Goal: Information Seeking & Learning: Learn about a topic

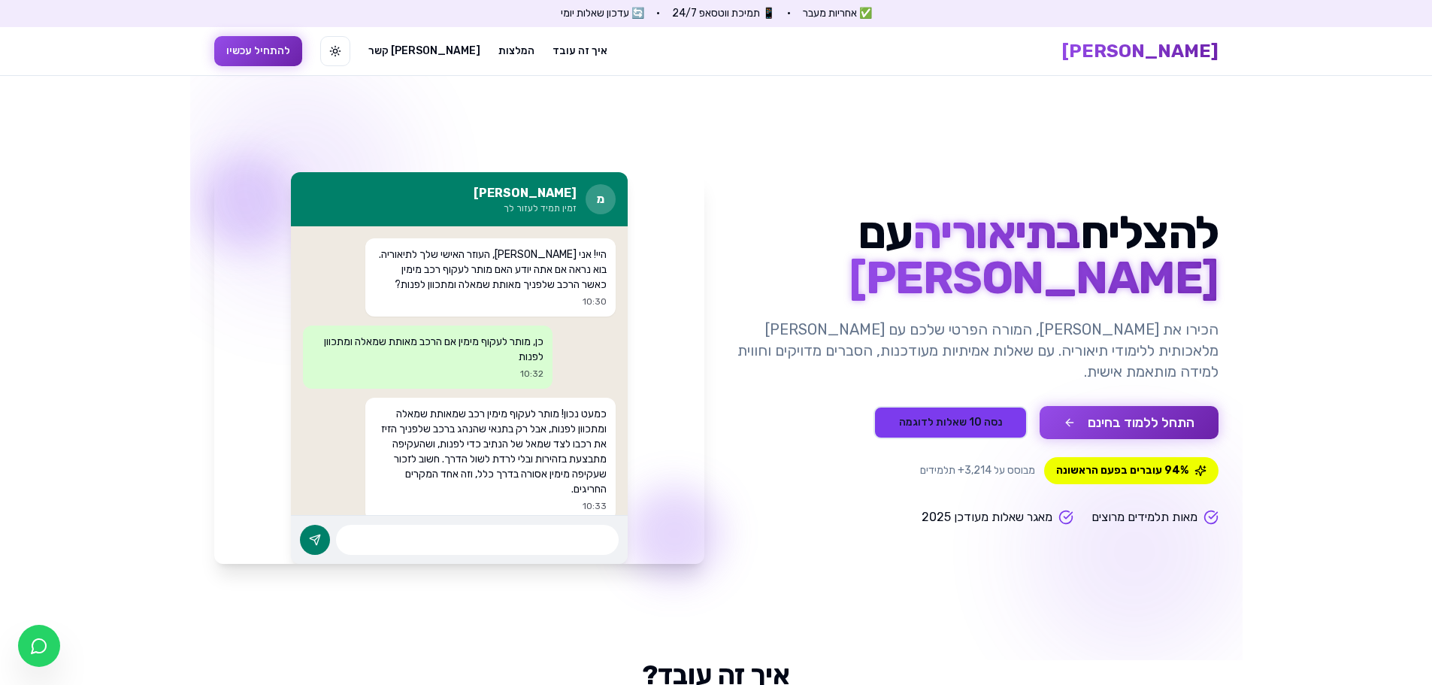
click at [943, 415] on button "נסה 10 שאלות לדוגמה" at bounding box center [951, 422] width 154 height 33
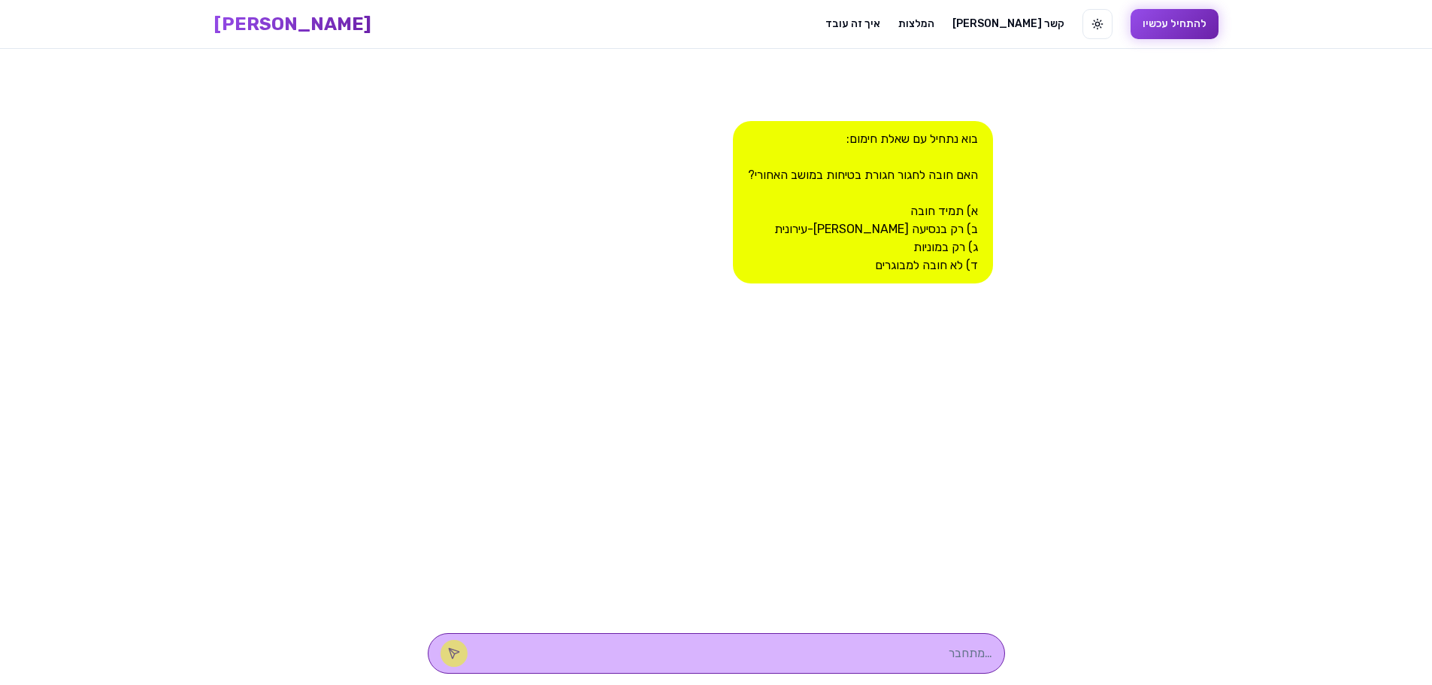
scroll to position [1, 0]
click at [878, 653] on textarea at bounding box center [738, 653] width 510 height 18
type textarea "א"
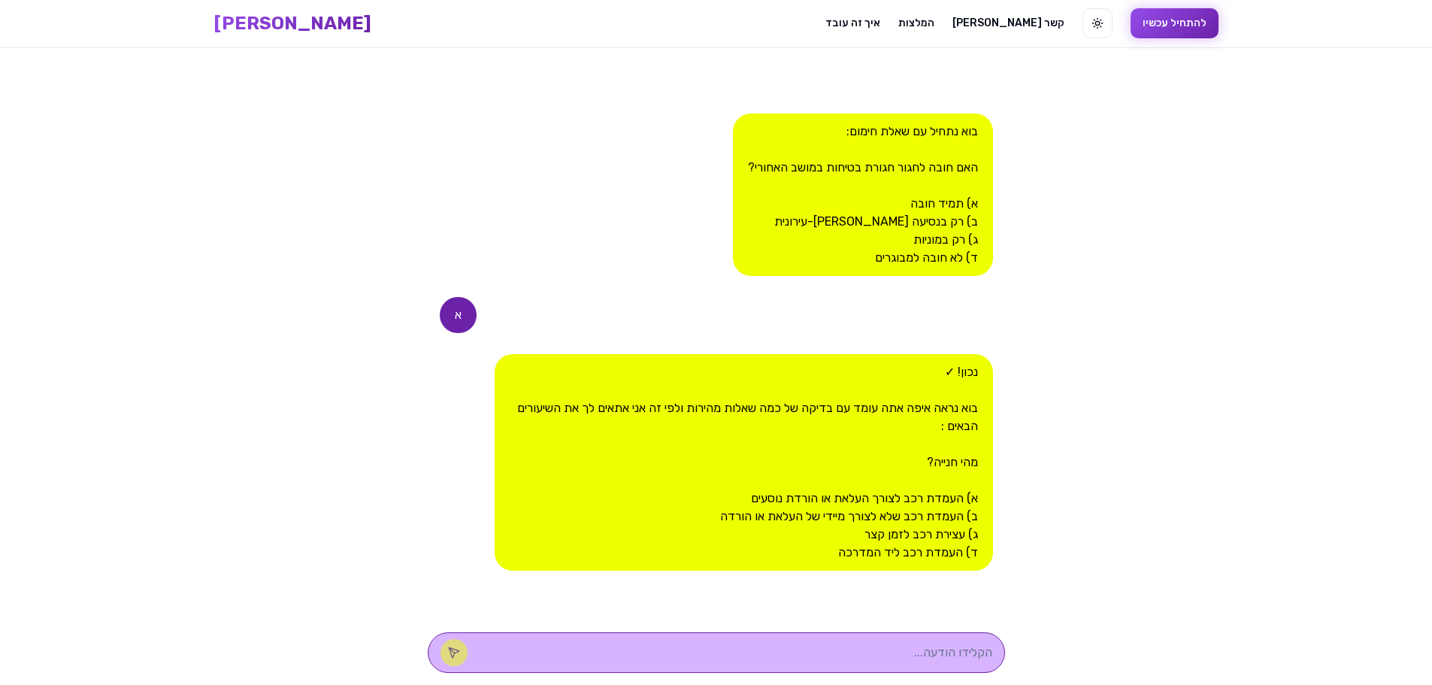
scroll to position [8, 0]
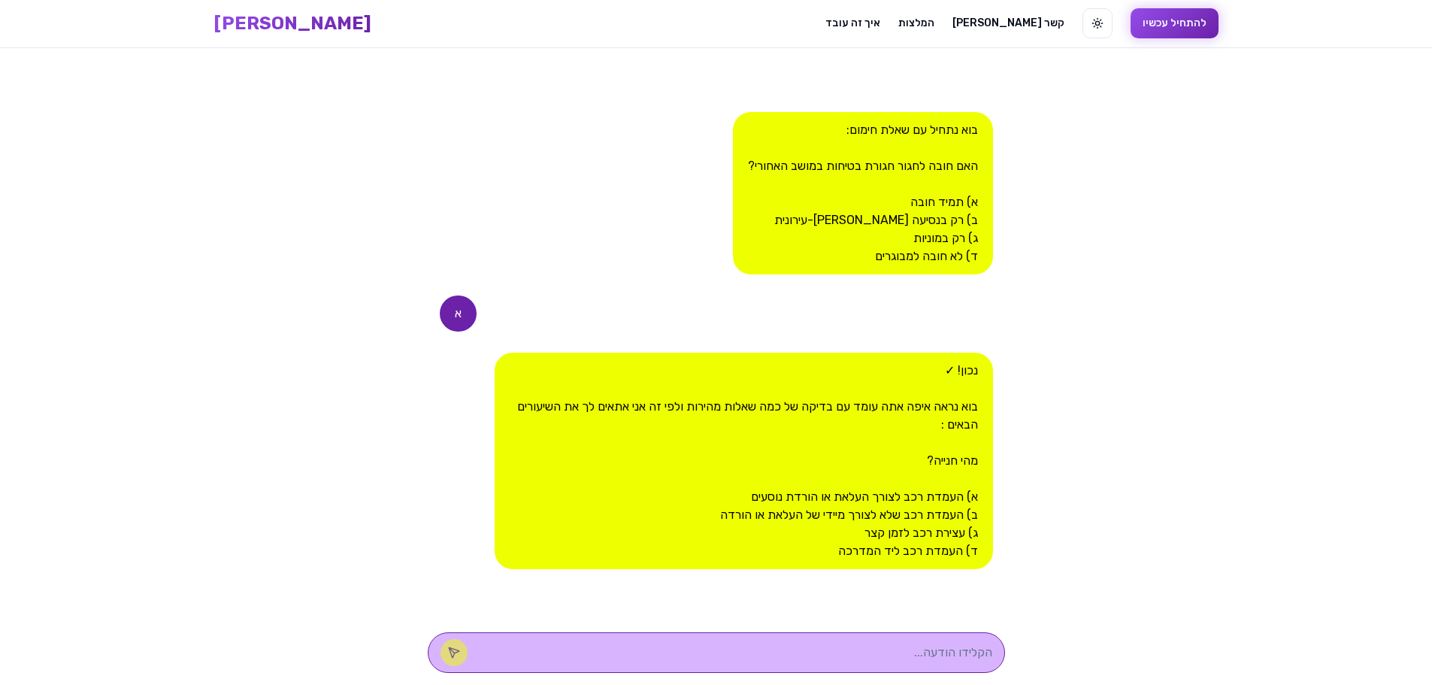
click at [831, 662] on div at bounding box center [716, 652] width 577 height 41
click at [830, 655] on textarea at bounding box center [738, 653] width 510 height 18
type textarea "ד"
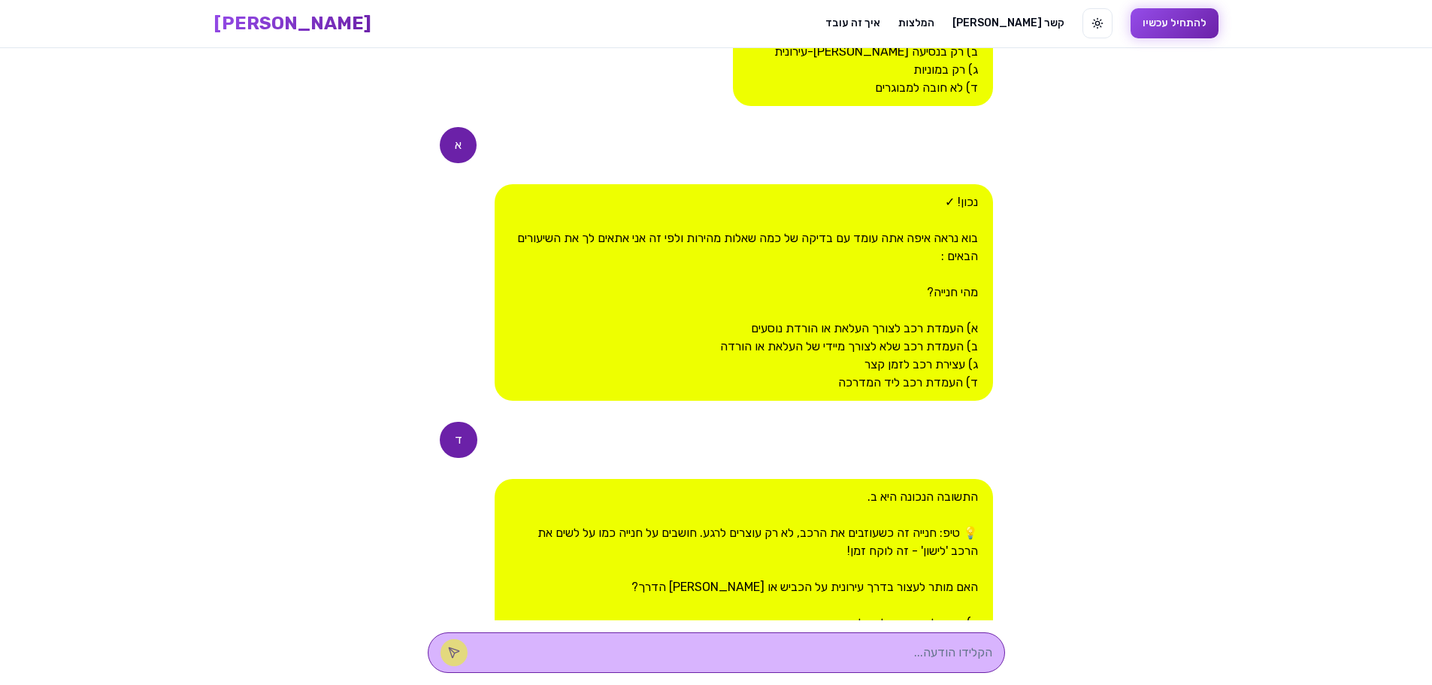
scroll to position [381, 0]
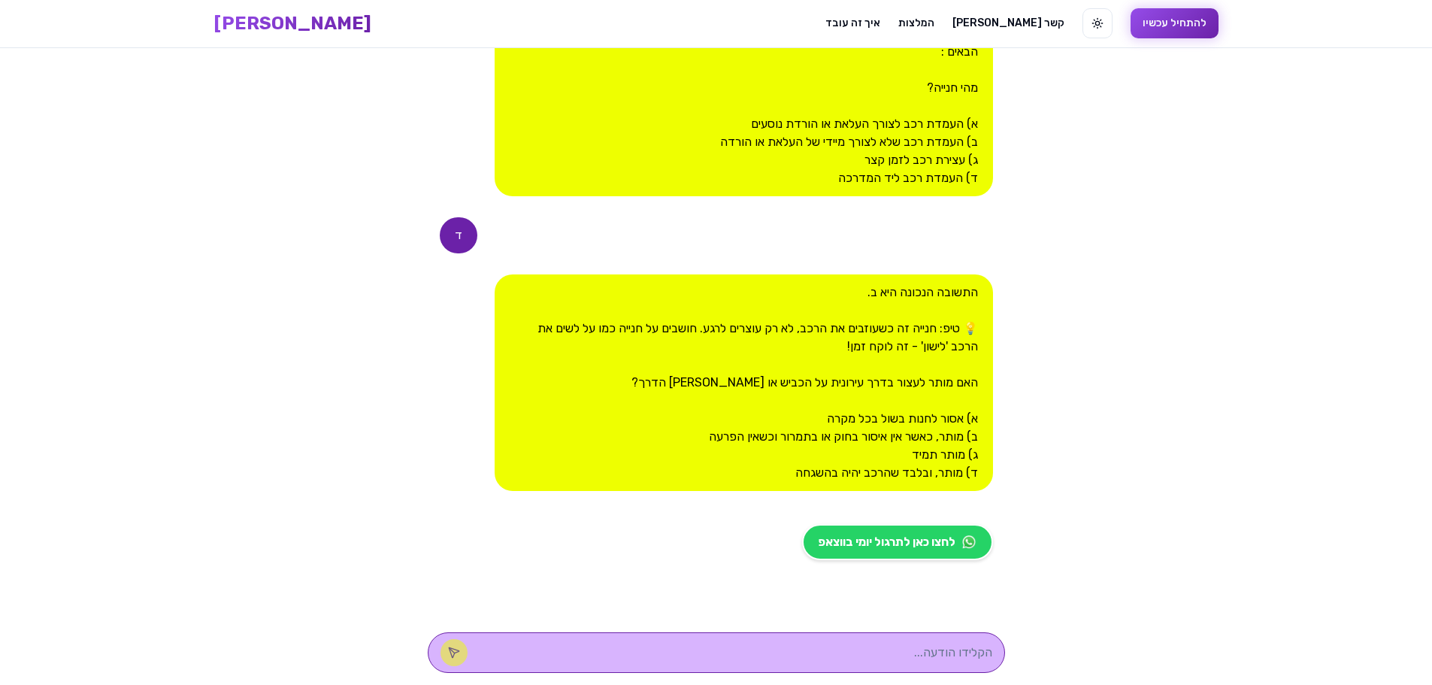
click at [918, 659] on textarea at bounding box center [738, 653] width 510 height 18
type textarea "א"
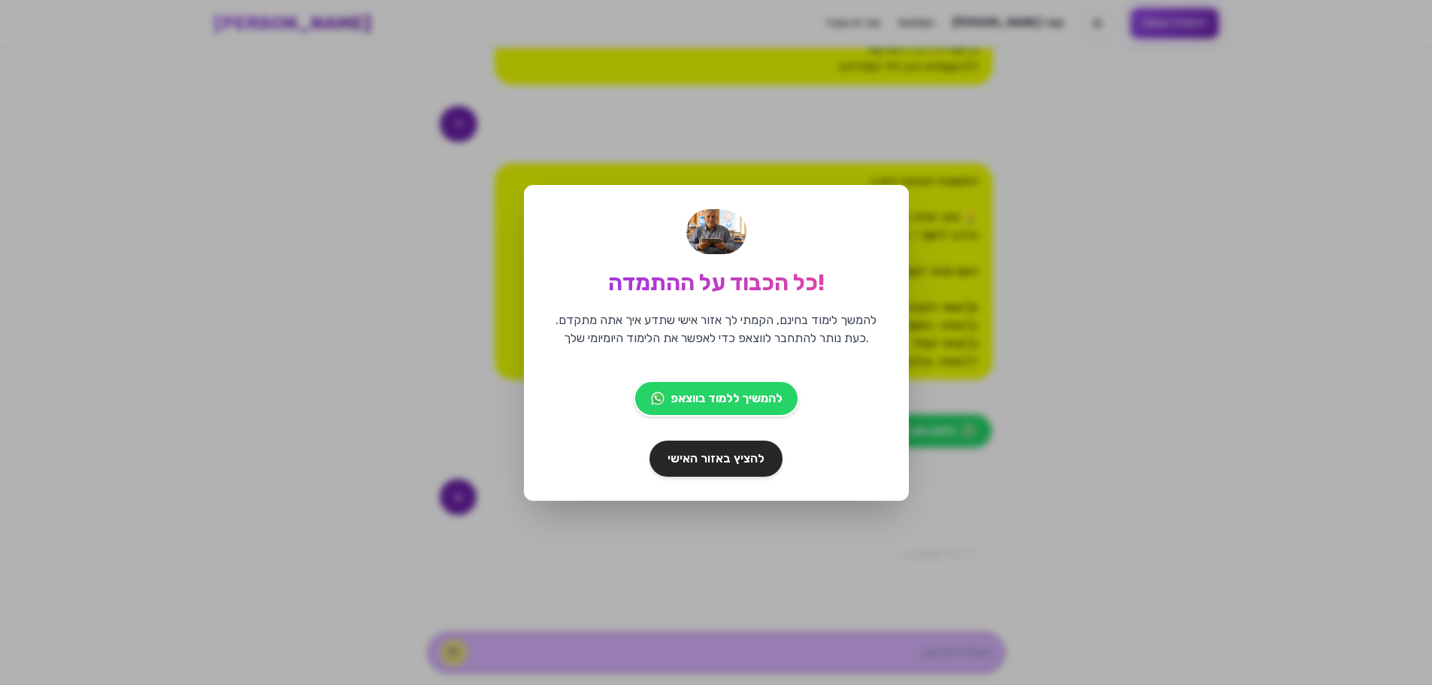
scroll to position [550, 0]
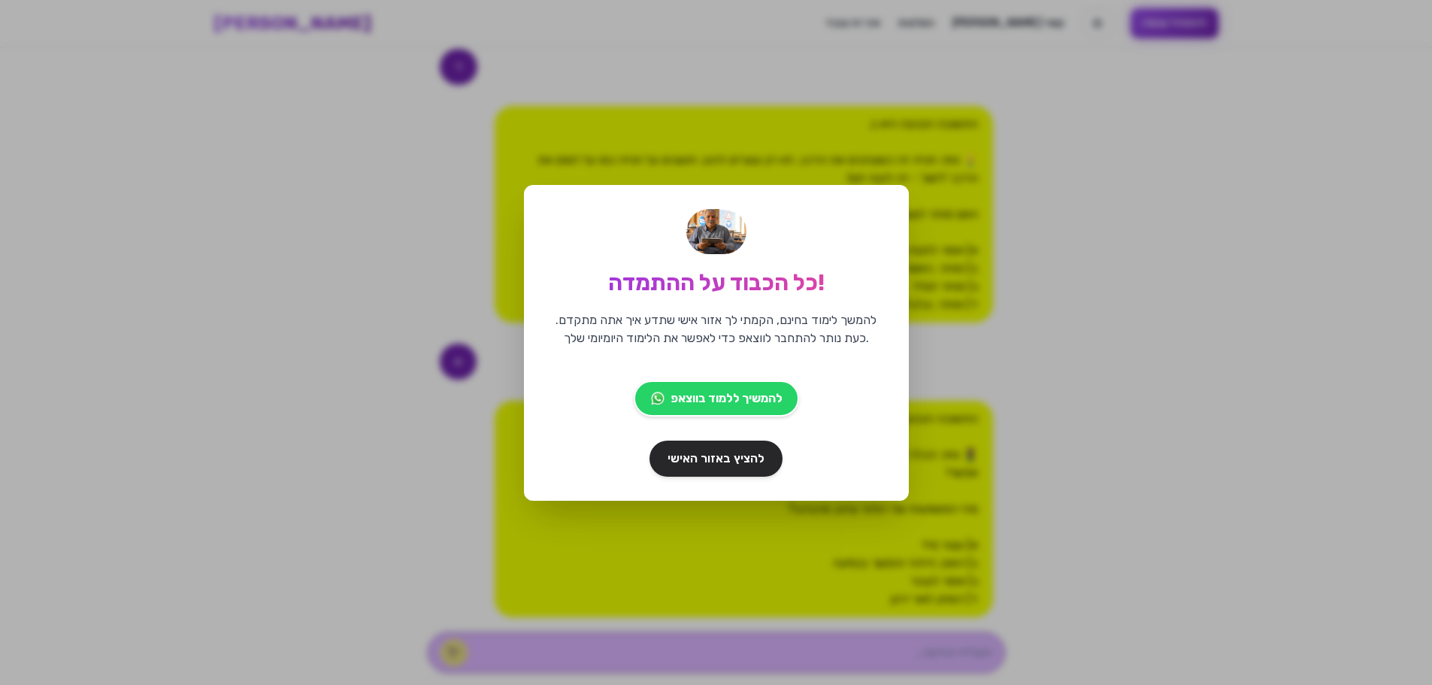
click at [1099, 259] on div "כל הכבוד על ההתמדה! להמשך לימוד בחינם, הקמתי לך אזור אישי שתדע איך אתה מתקדם. כ…" at bounding box center [716, 342] width 1432 height 685
click at [732, 457] on span "להציץ באזור האישי" at bounding box center [715, 458] width 101 height 19
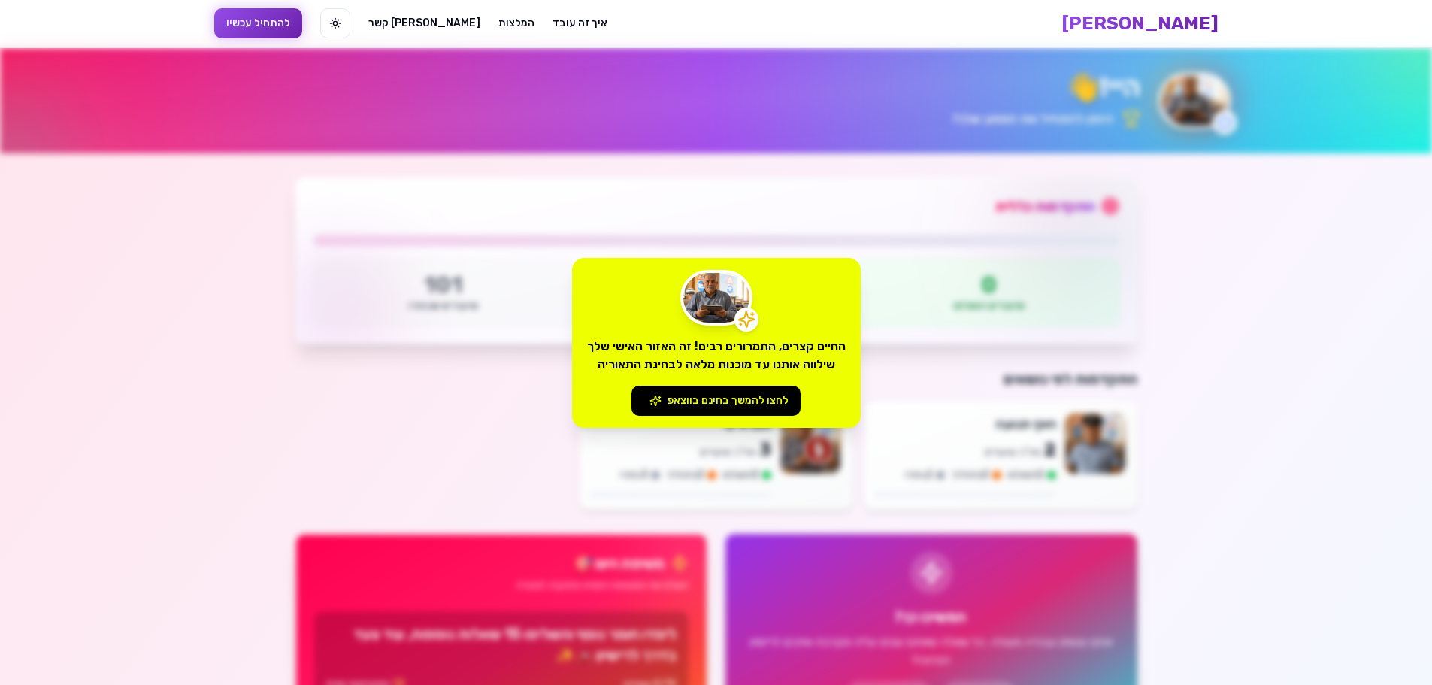
drag, startPoint x: 1343, startPoint y: 309, endPoint x: 1323, endPoint y: 303, distance: 20.5
click at [1342, 309] on div "החיים קצרים, התמרורים רבים! זה האזור האישי שלך שילווה אותנו עד מוכנות מלאה לבחי…" at bounding box center [716, 342] width 1432 height 685
